Goal: Find specific page/section: Find specific page/section

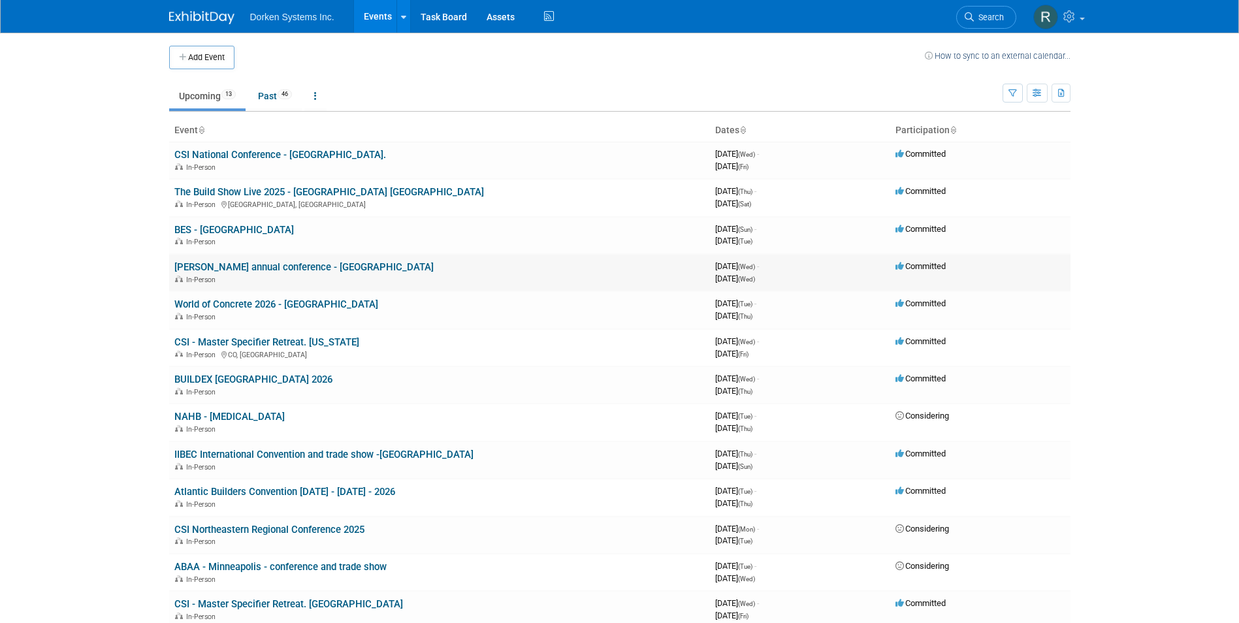
click at [321, 266] on link "[PERSON_NAME] annual conference - [GEOGRAPHIC_DATA]" at bounding box center [303, 267] width 259 height 12
click at [216, 231] on link "BES - St Louis" at bounding box center [234, 230] width 120 height 12
click at [261, 308] on link "World of Concrete 2026 - [GEOGRAPHIC_DATA]" at bounding box center [276, 304] width 204 height 12
click at [1044, 24] on img at bounding box center [1045, 17] width 25 height 25
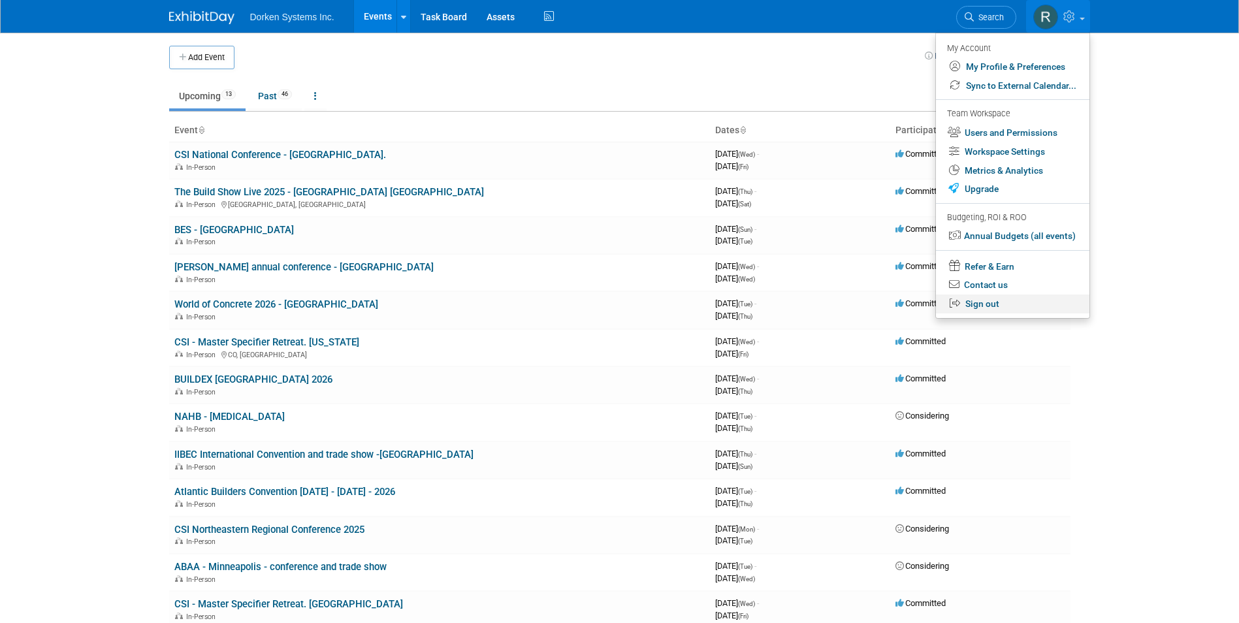
click at [1001, 303] on link "Sign out" at bounding box center [1012, 304] width 153 height 19
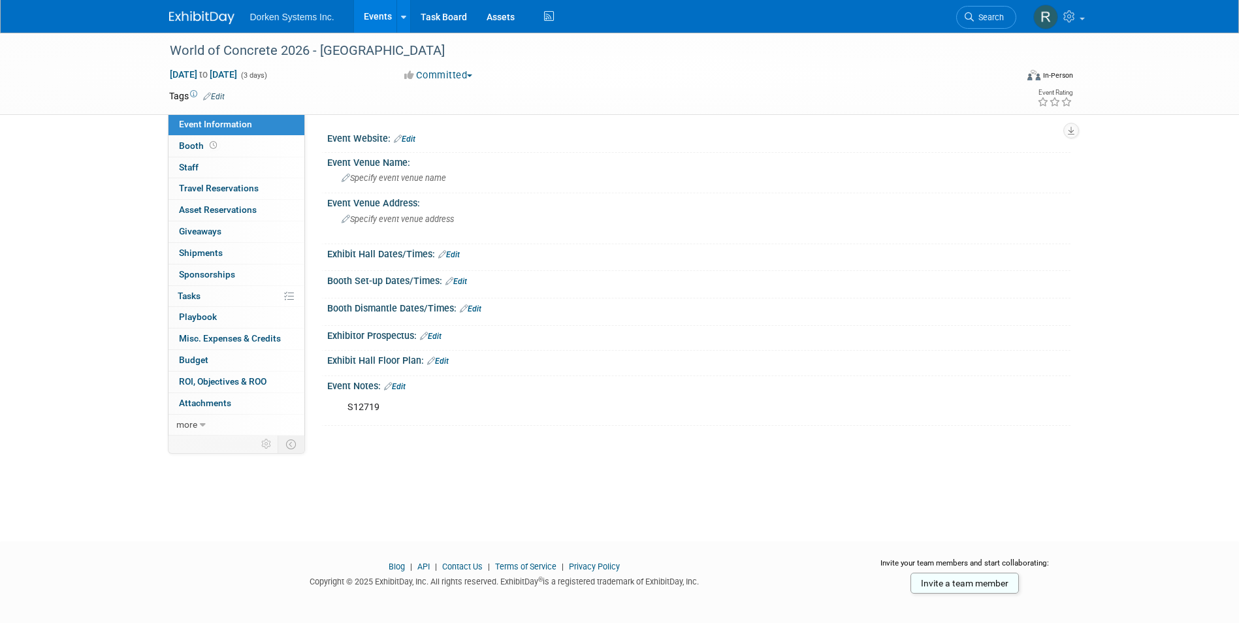
click at [679, 314] on div "Save Changes Cancel" at bounding box center [698, 318] width 743 height 8
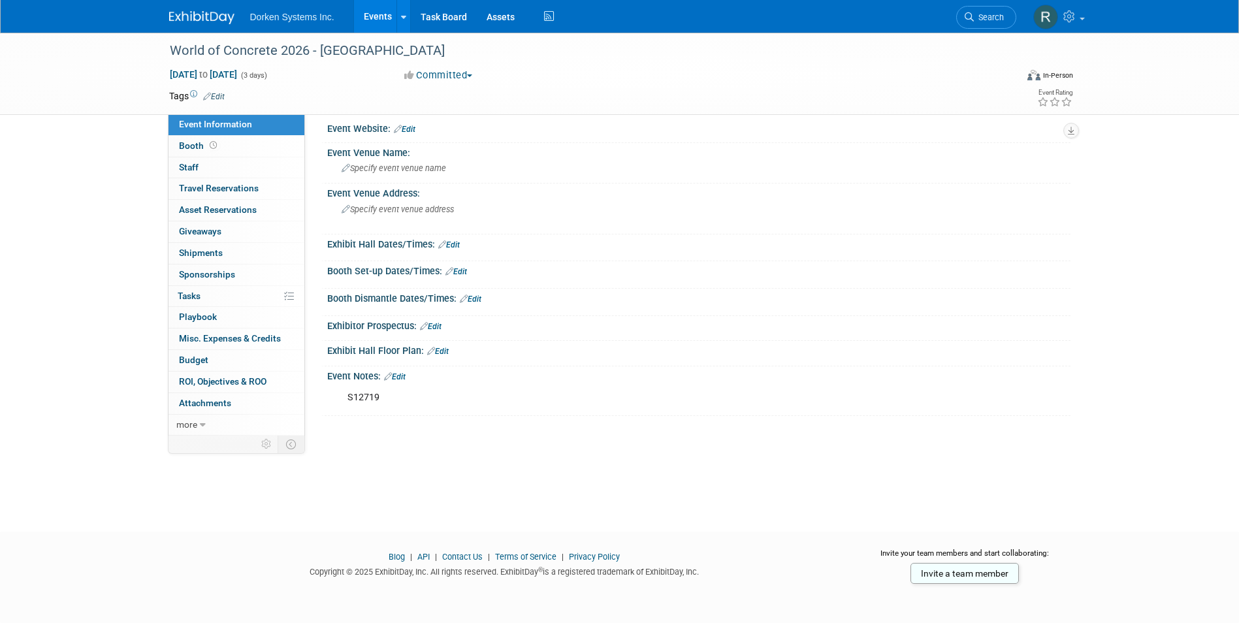
click at [375, 398] on div "S12719" at bounding box center [632, 398] width 588 height 26
click at [355, 371] on div "Event Notes: Edit" at bounding box center [698, 374] width 743 height 17
click at [203, 249] on span "Shipments 0" at bounding box center [201, 252] width 44 height 10
